Goal: Consume media (video, audio): Consume media (video, audio)

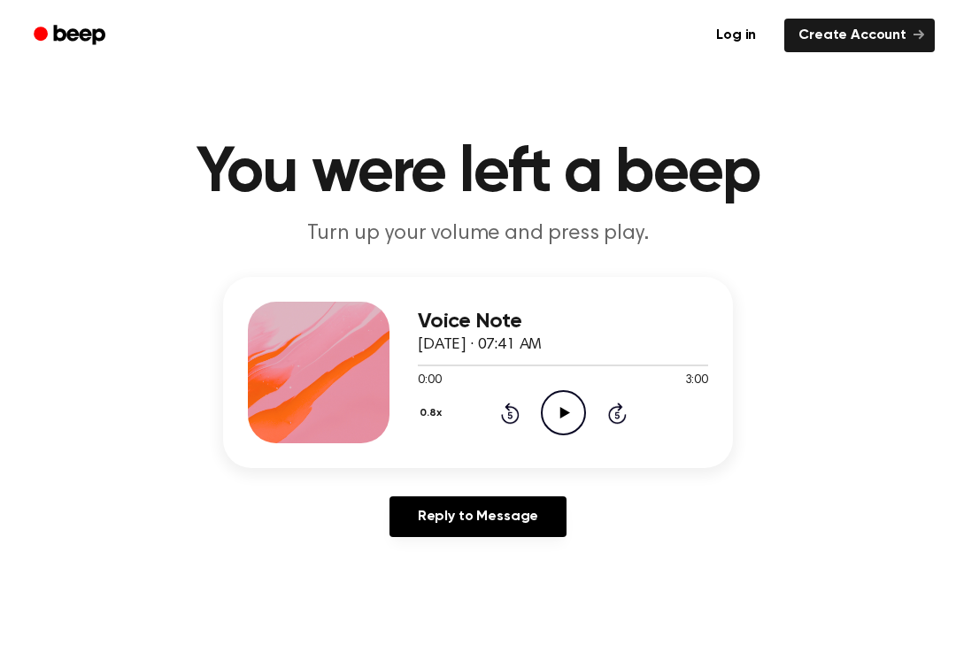
click at [543, 421] on circle at bounding box center [563, 412] width 43 height 43
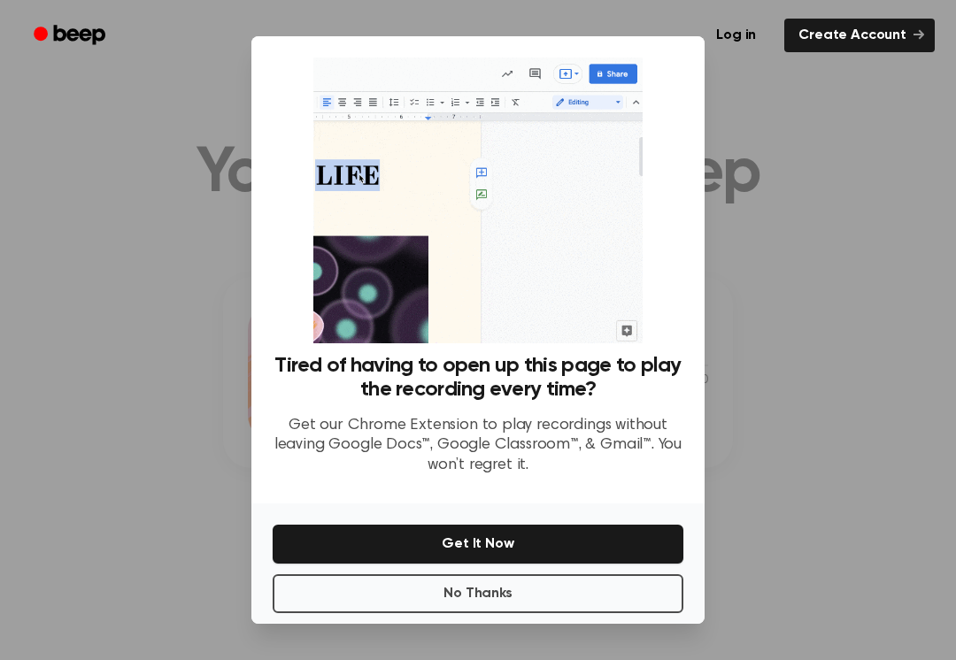
click at [588, 594] on button "No Thanks" at bounding box center [478, 593] width 411 height 39
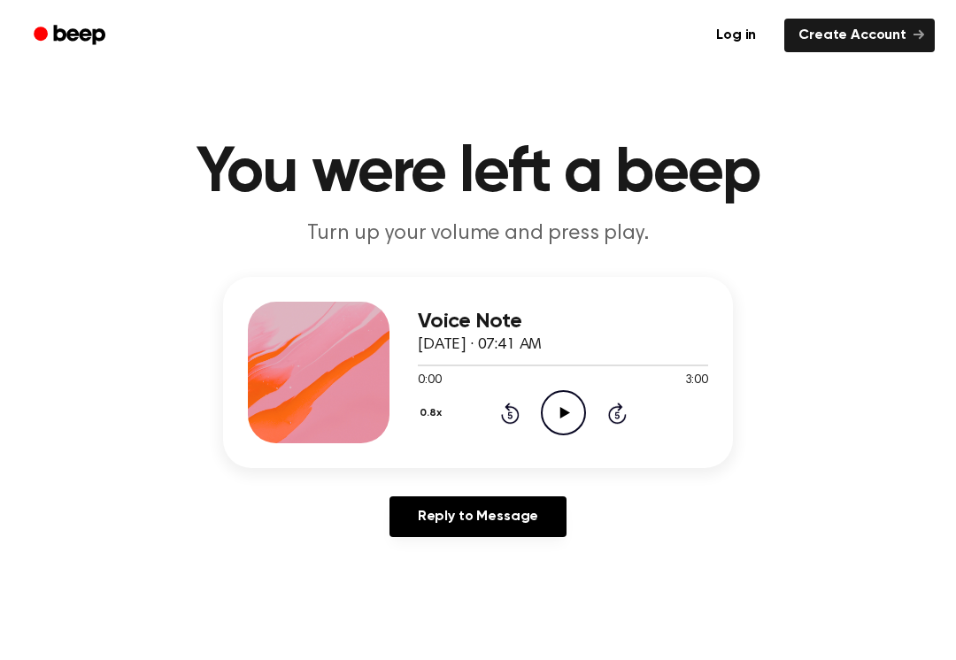
click at [550, 418] on icon "Play Audio" at bounding box center [563, 412] width 45 height 45
click at [563, 412] on icon "Pause Audio" at bounding box center [563, 412] width 45 height 45
click at [573, 412] on icon "Play Audio" at bounding box center [563, 412] width 45 height 45
click at [481, 432] on div "0.8x Rewind 5 seconds Pause Audio Skip 5 seconds" at bounding box center [563, 412] width 290 height 45
click at [493, 412] on div "0.8x Rewind 5 seconds Pause Audio Skip 5 seconds" at bounding box center [563, 412] width 290 height 45
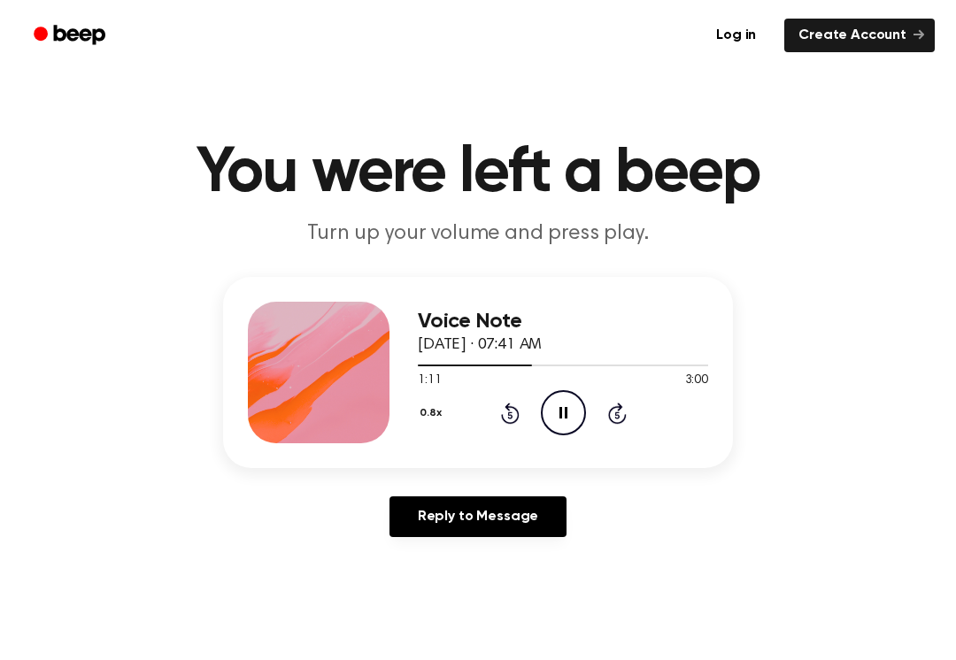
click at [500, 416] on icon "Rewind 5 seconds" at bounding box center [509, 413] width 19 height 23
click at [508, 407] on icon at bounding box center [510, 413] width 19 height 21
click at [511, 414] on icon "Rewind 5 seconds" at bounding box center [509, 413] width 19 height 23
click at [513, 404] on icon "Rewind 5 seconds" at bounding box center [509, 413] width 19 height 23
click at [509, 398] on div "0.8x Rewind 5 seconds Pause Audio Skip 5 seconds" at bounding box center [563, 412] width 290 height 45
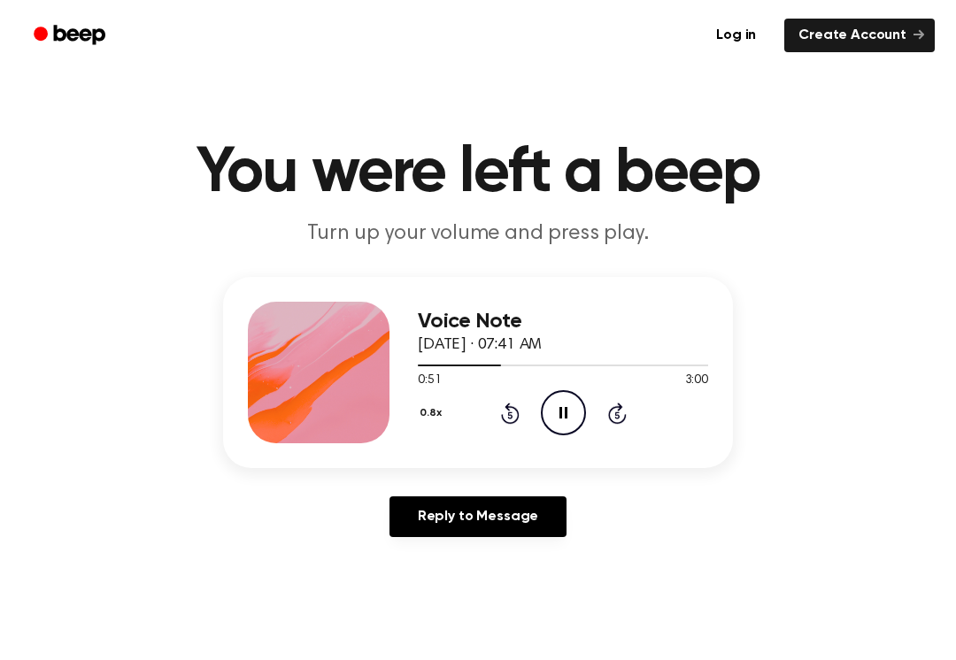
click at [509, 414] on icon at bounding box center [509, 415] width 4 height 7
click at [568, 406] on icon "Pause Audio" at bounding box center [563, 412] width 45 height 45
click at [523, 408] on div "0.8x Rewind 5 seconds Play Audio Skip 5 seconds" at bounding box center [563, 412] width 290 height 45
click at [503, 419] on icon at bounding box center [510, 413] width 19 height 21
click at [482, 413] on div "0.8x Rewind 5 seconds Play Audio Skip 5 seconds" at bounding box center [563, 412] width 290 height 45
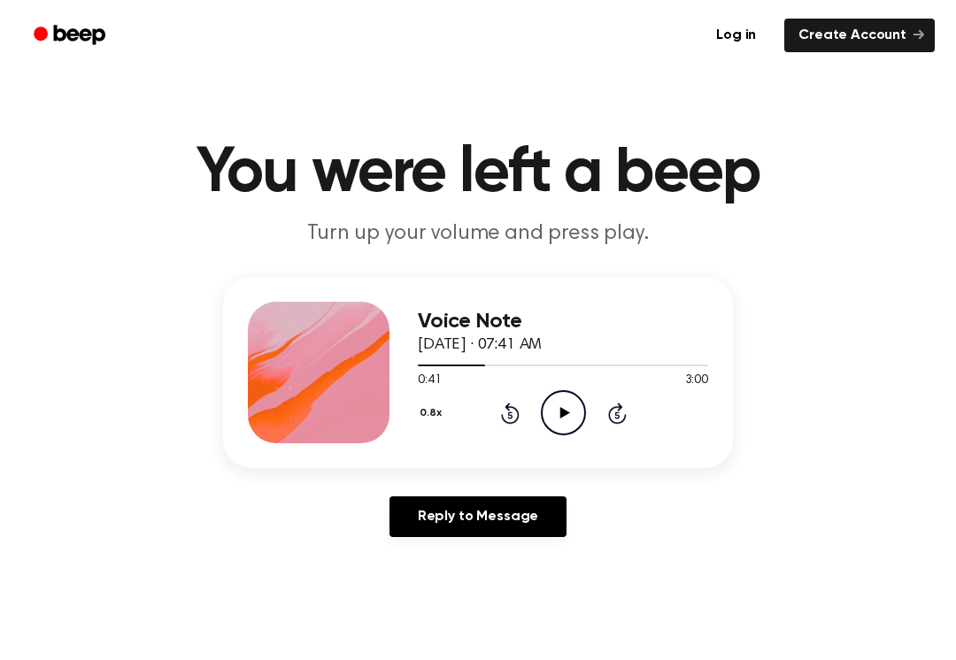
click at [481, 413] on div "0.8x Rewind 5 seconds Play Audio Skip 5 seconds" at bounding box center [563, 412] width 290 height 45
click at [515, 395] on div "0.8x Rewind 5 seconds Play Audio Skip 5 seconds" at bounding box center [563, 412] width 290 height 45
click at [473, 402] on div "0.8x Rewind 5 seconds Play Audio Skip 5 seconds" at bounding box center [563, 412] width 290 height 45
click at [472, 402] on div "0.8x Rewind 5 seconds Play Audio Skip 5 seconds" at bounding box center [563, 412] width 290 height 45
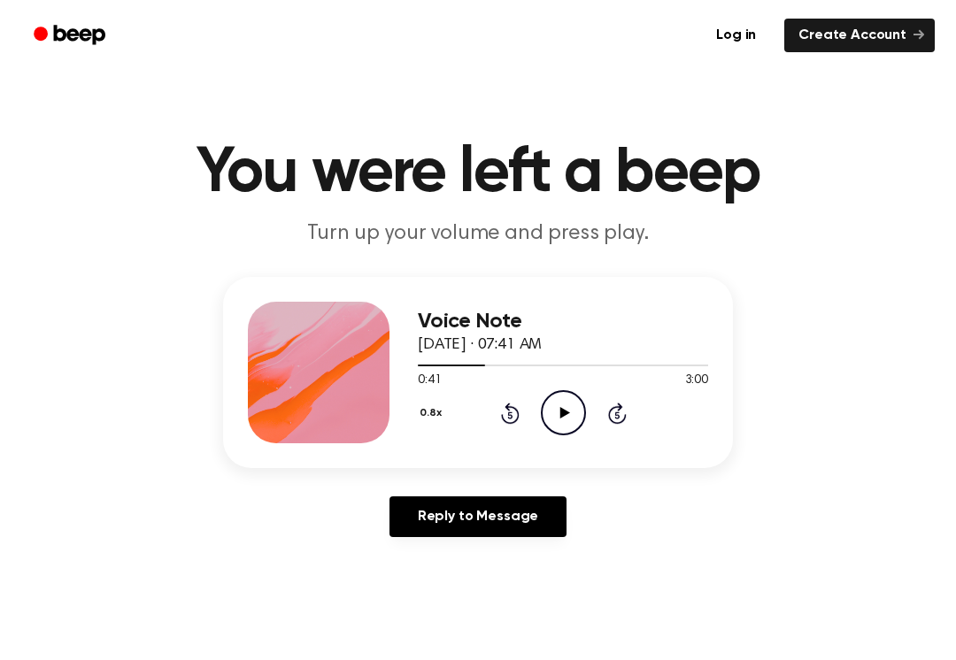
click at [486, 407] on div "0.8x Rewind 5 seconds Play Audio Skip 5 seconds" at bounding box center [563, 412] width 290 height 45
click at [485, 406] on div "0.8x Rewind 5 seconds Play Audio Skip 5 seconds" at bounding box center [563, 412] width 290 height 45
click at [517, 421] on icon at bounding box center [510, 413] width 19 height 21
click at [550, 402] on icon "Play Audio" at bounding box center [563, 412] width 45 height 45
click at [496, 415] on div "0.8x Rewind 5 seconds Pause Audio Skip 5 seconds" at bounding box center [563, 412] width 290 height 45
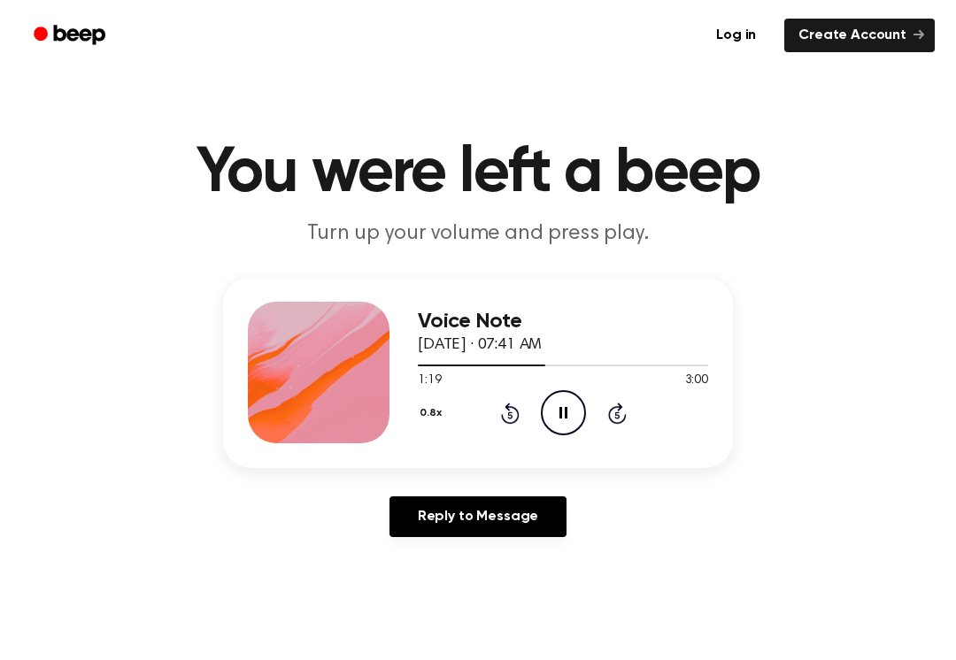
click at [500, 405] on icon "Rewind 5 seconds" at bounding box center [509, 413] width 19 height 23
click at [503, 415] on icon at bounding box center [510, 413] width 19 height 21
click at [510, 419] on icon at bounding box center [509, 415] width 4 height 7
click at [512, 419] on icon "Rewind 5 seconds" at bounding box center [509, 413] width 19 height 23
click at [517, 415] on icon at bounding box center [510, 413] width 19 height 21
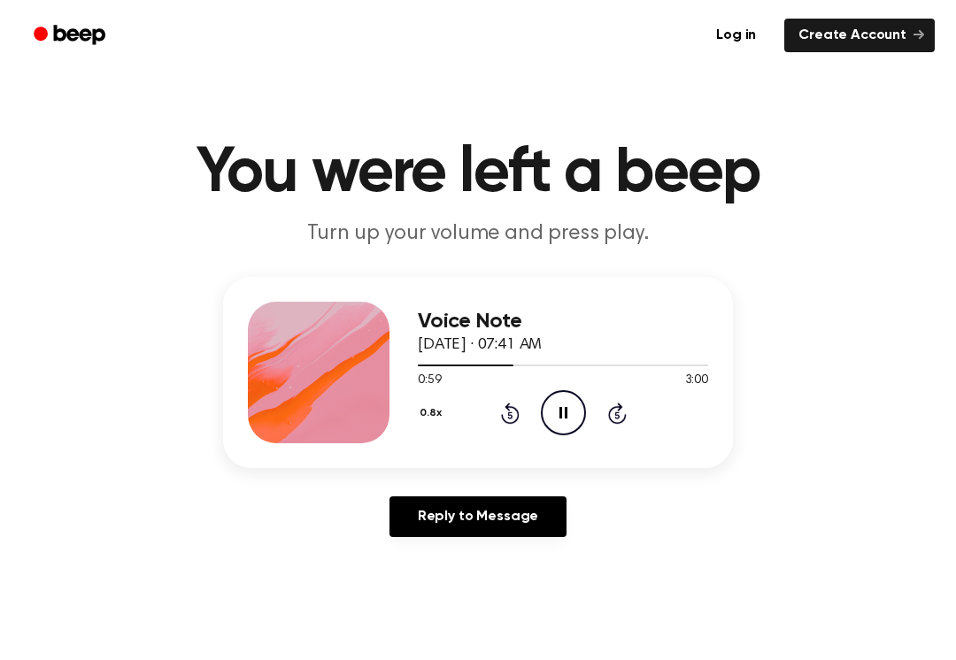
click at [512, 405] on icon "Rewind 5 seconds" at bounding box center [509, 413] width 19 height 23
click at [511, 405] on icon "Rewind 5 seconds" at bounding box center [509, 413] width 19 height 23
click at [502, 403] on icon "Rewind 5 seconds" at bounding box center [509, 413] width 19 height 23
click at [513, 419] on icon "Rewind 5 seconds" at bounding box center [509, 413] width 19 height 23
click at [508, 411] on icon at bounding box center [510, 413] width 19 height 21
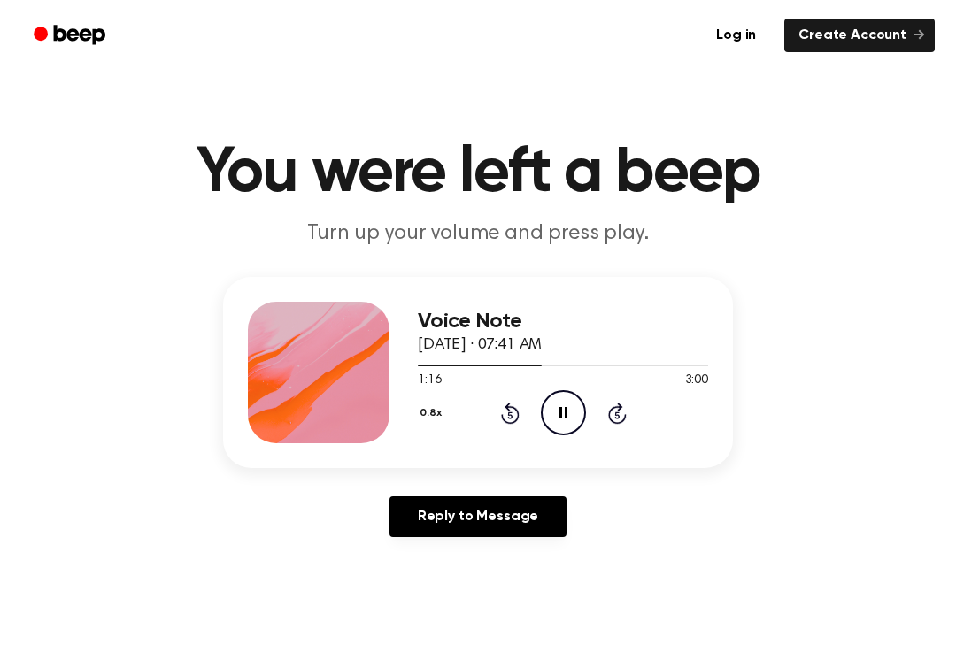
click at [500, 414] on icon "Rewind 5 seconds" at bounding box center [509, 413] width 19 height 23
click at [504, 407] on icon "Rewind 5 seconds" at bounding box center [509, 413] width 19 height 23
click at [503, 407] on icon "Rewind 5 seconds" at bounding box center [509, 413] width 19 height 23
click at [504, 398] on div "0.8x Rewind 5 seconds Pause Audio Skip 5 seconds" at bounding box center [563, 412] width 290 height 45
click at [503, 405] on icon "Rewind 5 seconds" at bounding box center [509, 413] width 19 height 23
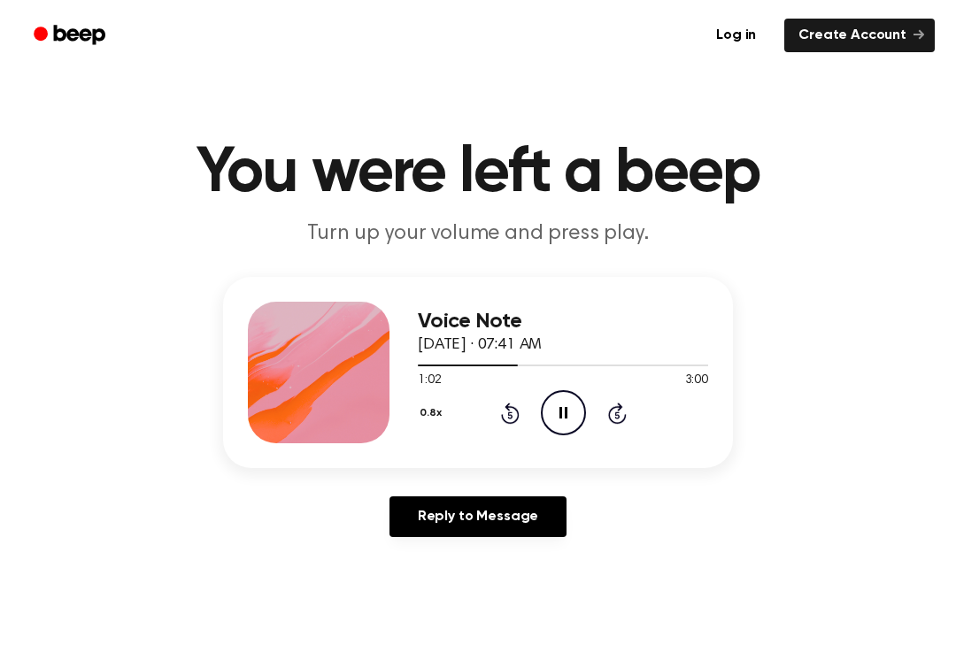
click at [502, 399] on div "0.8x Rewind 5 seconds Pause Audio Skip 5 seconds" at bounding box center [563, 412] width 290 height 45
click at [511, 411] on icon "Rewind 5 seconds" at bounding box center [509, 413] width 19 height 23
click at [511, 412] on icon at bounding box center [509, 415] width 4 height 7
click at [485, 420] on div "0.8x Rewind 5 seconds Pause Audio Skip 5 seconds" at bounding box center [563, 412] width 290 height 45
click at [543, 398] on icon "Pause Audio" at bounding box center [563, 412] width 45 height 45
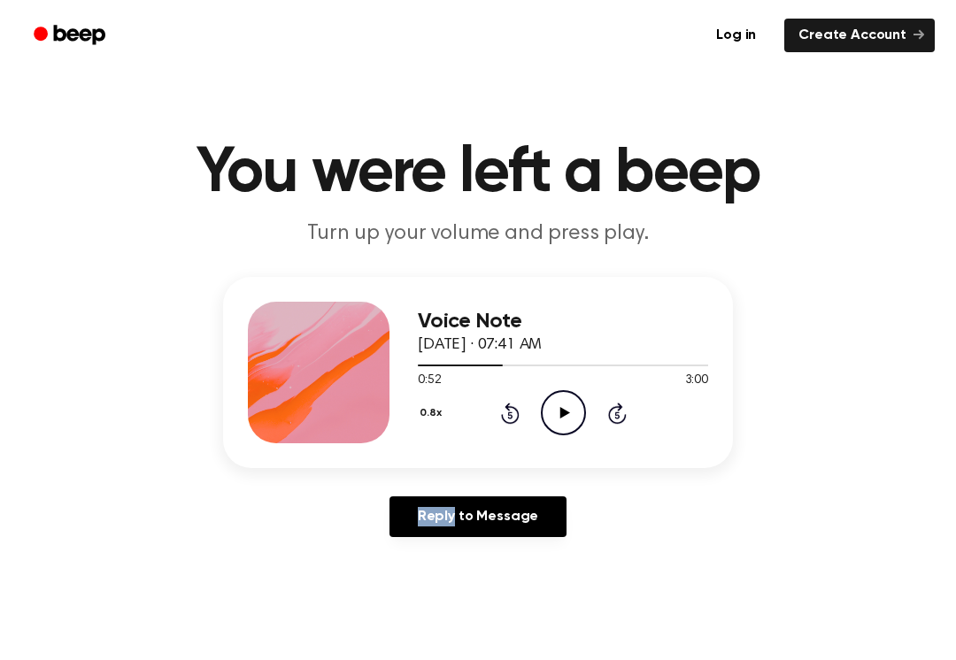
click at [519, 402] on icon "Rewind 5 seconds" at bounding box center [509, 413] width 19 height 23
click at [506, 403] on icon "Rewind 5 seconds" at bounding box center [509, 413] width 19 height 23
click at [514, 396] on div "0.8x Rewind 5 seconds Play Audio Skip 5 seconds" at bounding box center [563, 412] width 290 height 45
click at [504, 404] on icon "Rewind 5 seconds" at bounding box center [509, 413] width 19 height 23
click at [573, 431] on circle at bounding box center [563, 412] width 43 height 43
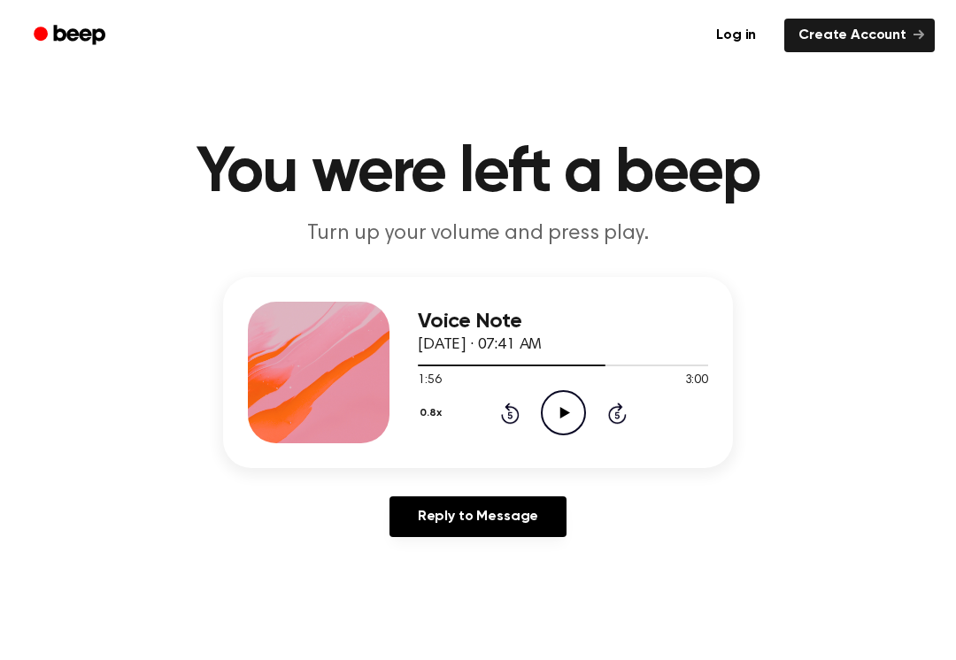
click at [575, 408] on icon "Play Audio" at bounding box center [563, 412] width 45 height 45
click at [579, 405] on icon "Play Audio" at bounding box center [563, 412] width 45 height 45
click at [541, 412] on icon "Pause Audio" at bounding box center [563, 412] width 45 height 45
click at [566, 412] on icon at bounding box center [564, 413] width 10 height 12
click at [500, 422] on icon "Rewind 5 seconds" at bounding box center [509, 413] width 19 height 23
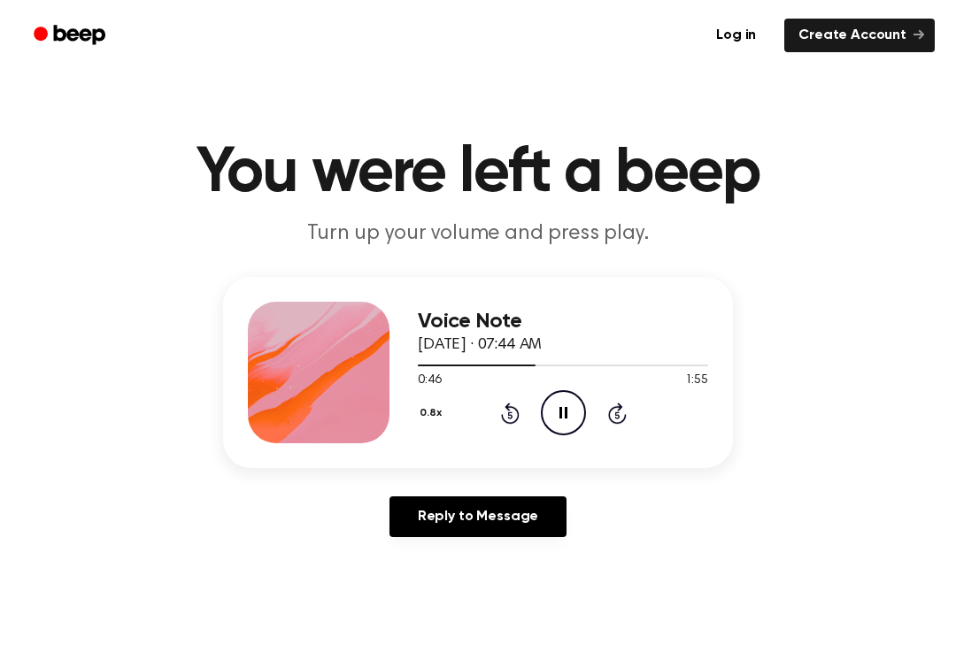
click at [517, 413] on icon at bounding box center [510, 413] width 19 height 21
click at [548, 403] on icon "Pause Audio" at bounding box center [563, 412] width 45 height 45
click at [528, 399] on div "0.8x Rewind 5 seconds Play Audio Skip 5 seconds" at bounding box center [563, 412] width 290 height 45
click at [559, 403] on icon "Play Audio" at bounding box center [563, 412] width 45 height 45
click at [554, 413] on icon "Pause Audio" at bounding box center [563, 412] width 45 height 45
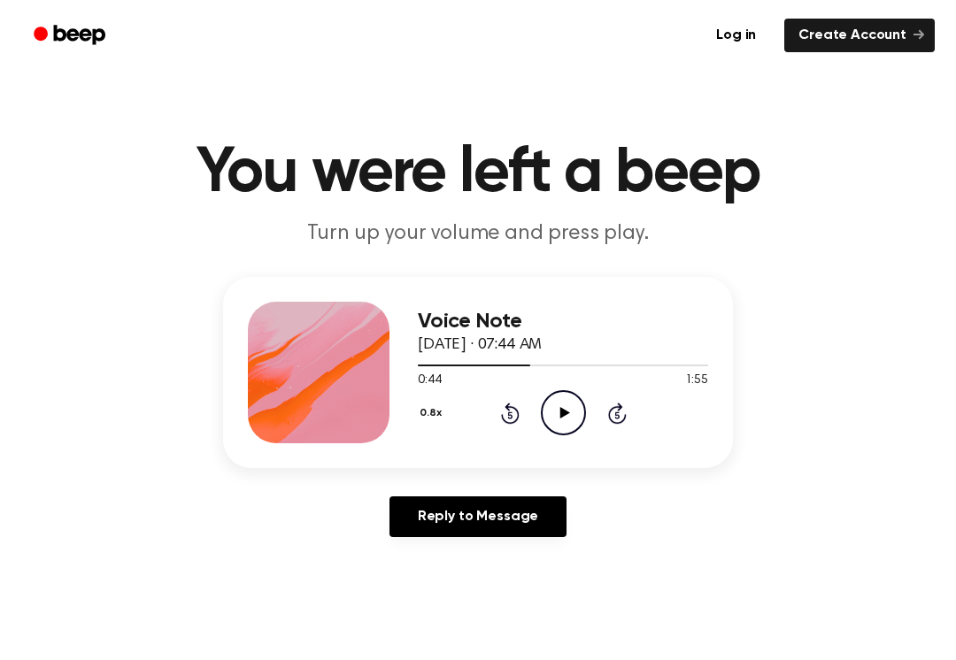
click at [552, 412] on icon "Play Audio" at bounding box center [563, 412] width 45 height 45
click at [562, 413] on icon "Pause Audio" at bounding box center [563, 412] width 45 height 45
click at [575, 415] on icon "Pause Audio" at bounding box center [563, 412] width 45 height 45
click at [564, 408] on icon "Pause Audio" at bounding box center [563, 412] width 45 height 45
click at [504, 419] on icon at bounding box center [510, 413] width 19 height 21
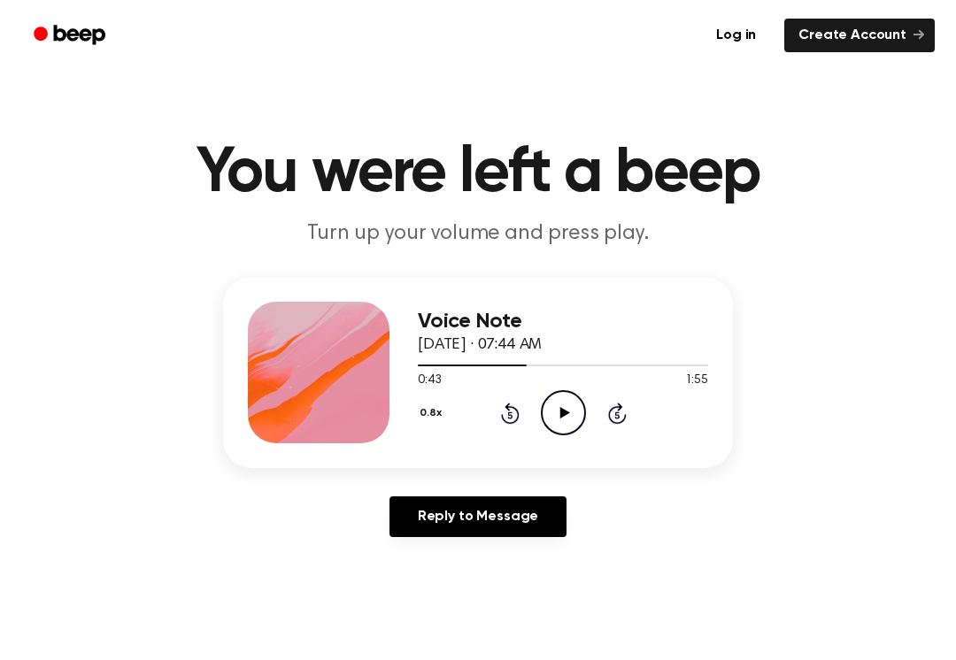
click at [558, 404] on icon "Play Audio" at bounding box center [563, 412] width 45 height 45
click at [562, 410] on icon "Pause Audio" at bounding box center [563, 412] width 45 height 45
click at [552, 406] on icon "Play Audio" at bounding box center [563, 412] width 45 height 45
click at [550, 411] on icon "Pause Audio" at bounding box center [563, 412] width 45 height 45
